Goal: Find specific page/section: Find specific page/section

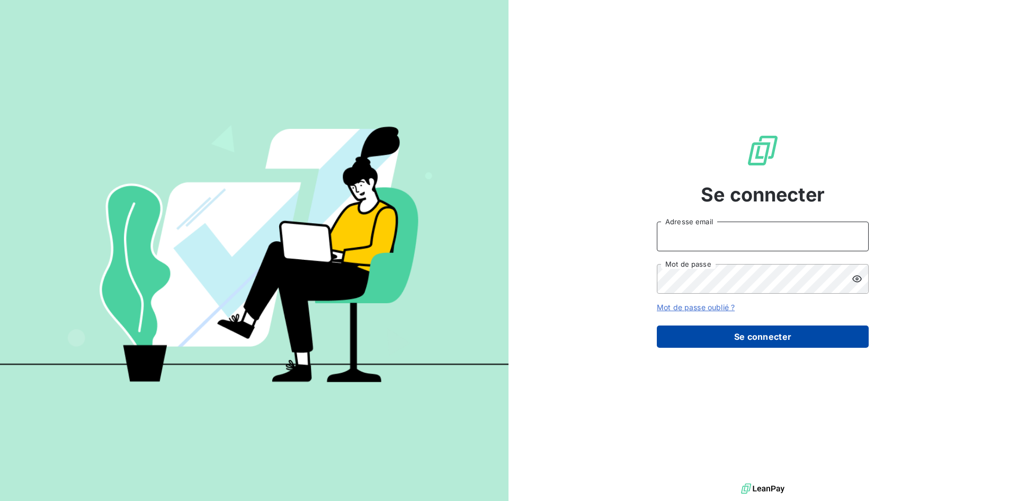
type input "[EMAIL_ADDRESS][DOMAIN_NAME]"
click at [789, 341] on button "Se connecter" at bounding box center [763, 336] width 212 height 22
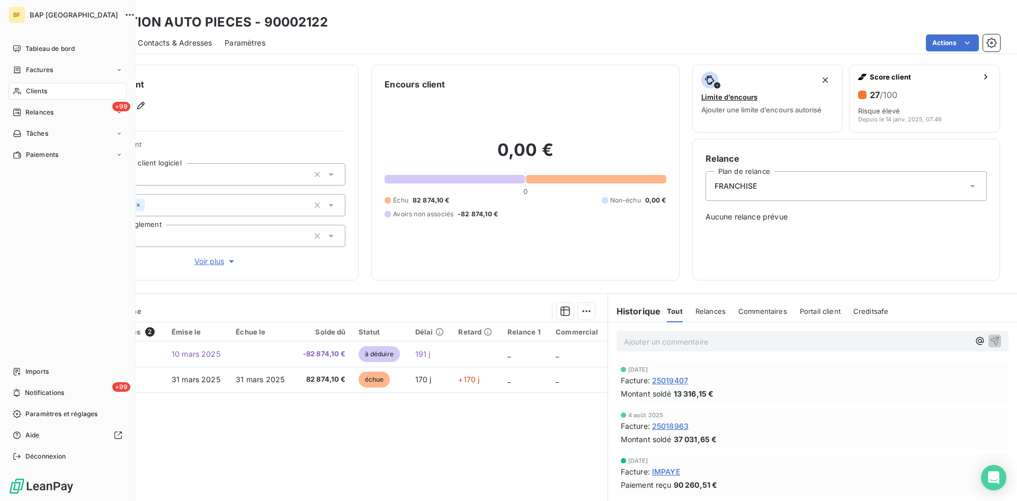
click at [45, 92] on span "Clients" at bounding box center [36, 91] width 21 height 10
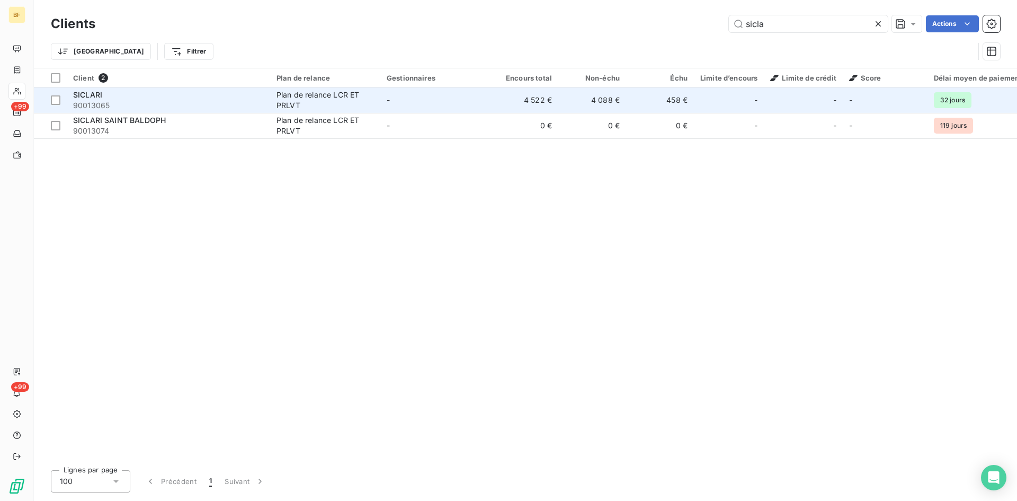
type input "sicla"
click at [136, 96] on div "SICLARI" at bounding box center [168, 95] width 191 height 11
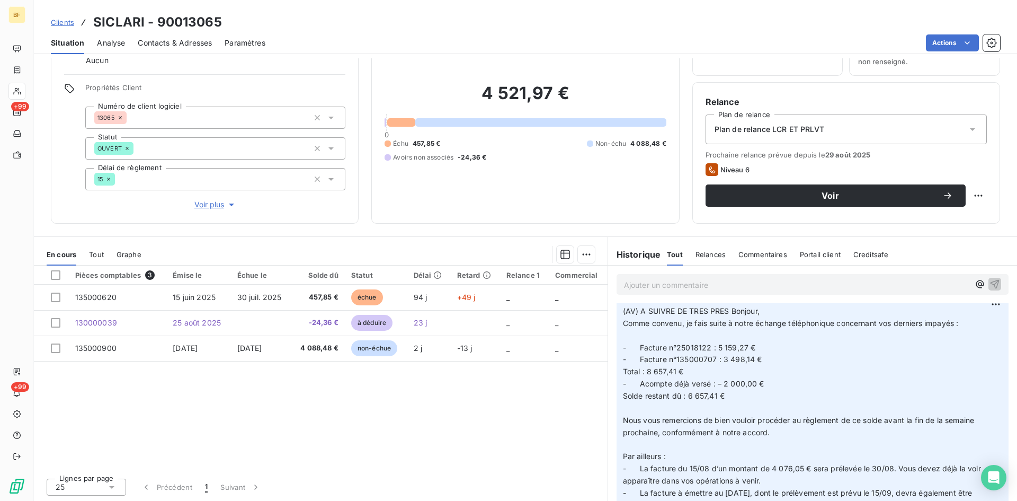
scroll to position [57, 0]
click at [209, 209] on span "Voir plus" at bounding box center [215, 204] width 42 height 11
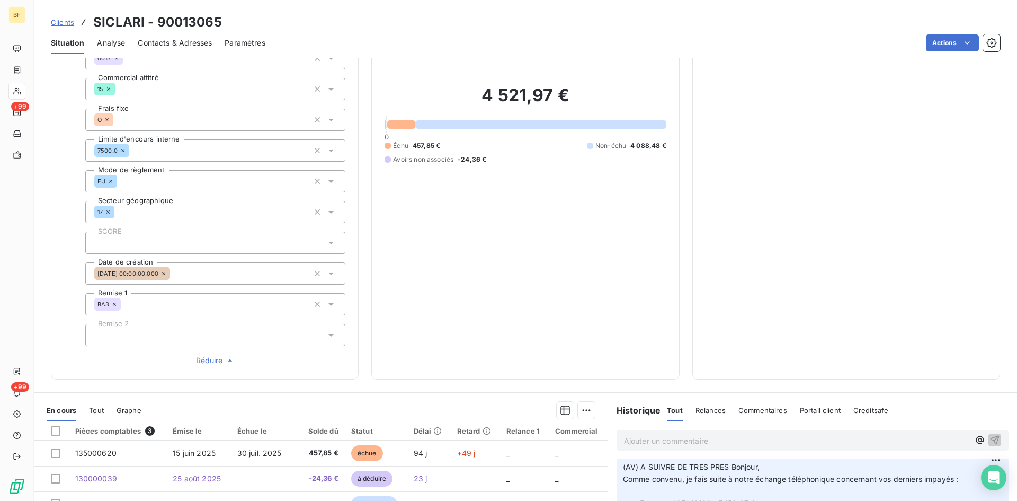
scroll to position [216, 0]
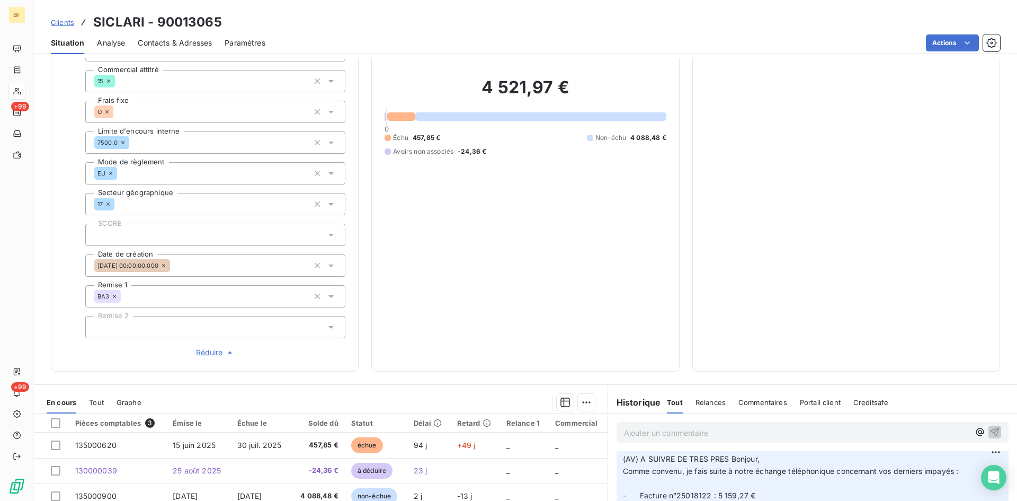
click at [197, 350] on span "Réduire" at bounding box center [215, 352] width 39 height 11
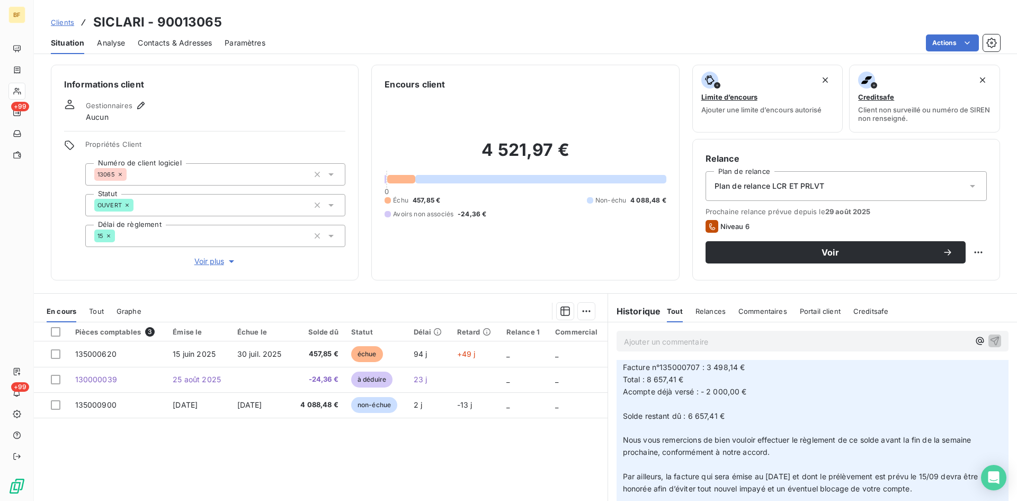
scroll to position [477, 0]
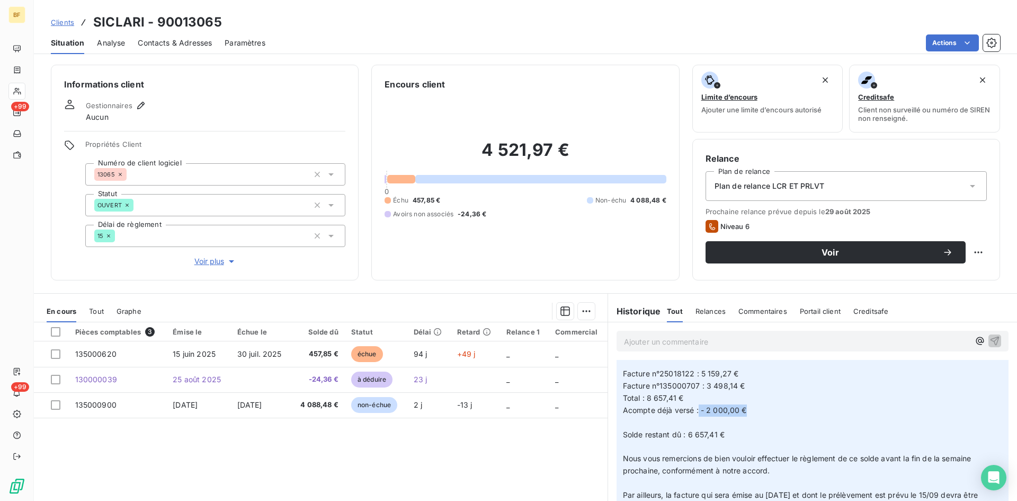
drag, startPoint x: 693, startPoint y: 411, endPoint x: 848, endPoint y: 436, distance: 156.7
click at [758, 415] on p "Bonjour, ﻿ Comme convenu, je fais suite à notre échange téléphonique concernant…" at bounding box center [812, 428] width 379 height 218
click at [848, 436] on p "Bonjour, ﻿ Comme convenu, je fais suite à notre échange téléphonique concernant…" at bounding box center [812, 428] width 379 height 218
drag, startPoint x: 654, startPoint y: 430, endPoint x: 771, endPoint y: 442, distance: 117.8
click at [716, 437] on span "Solde restant dû : 6 657,41 €" at bounding box center [674, 434] width 102 height 9
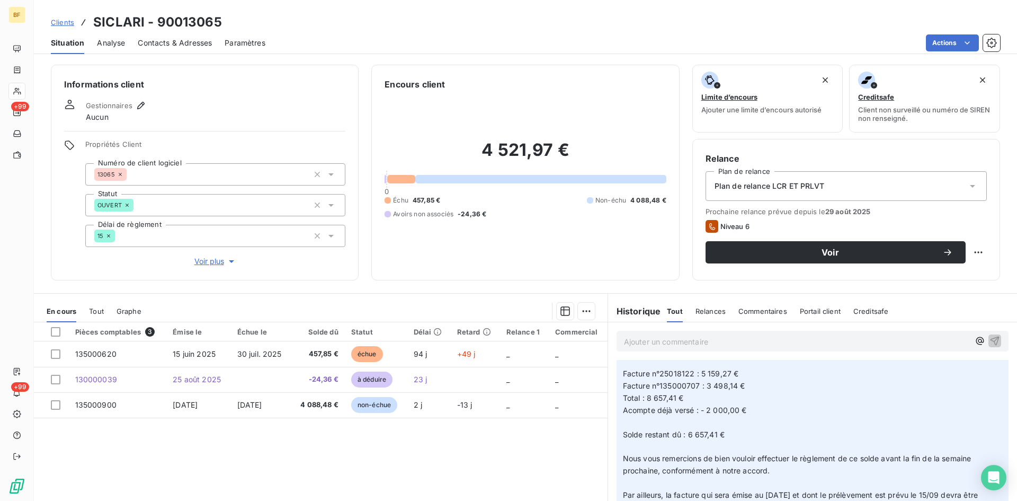
click at [801, 444] on p "Bonjour, ﻿ Comme convenu, je fais suite à notre échange téléphonique concernant…" at bounding box center [812, 428] width 379 height 218
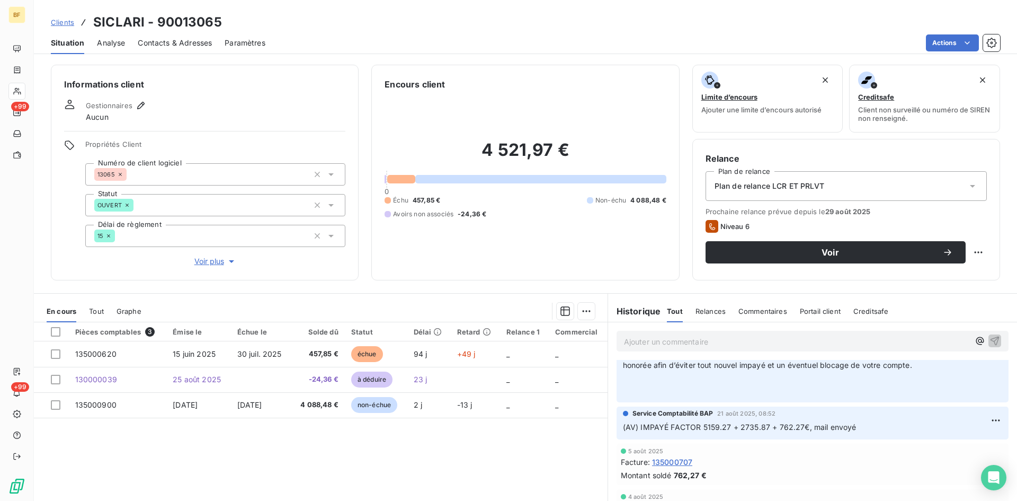
scroll to position [636, 0]
